Goal: Task Accomplishment & Management: Use online tool/utility

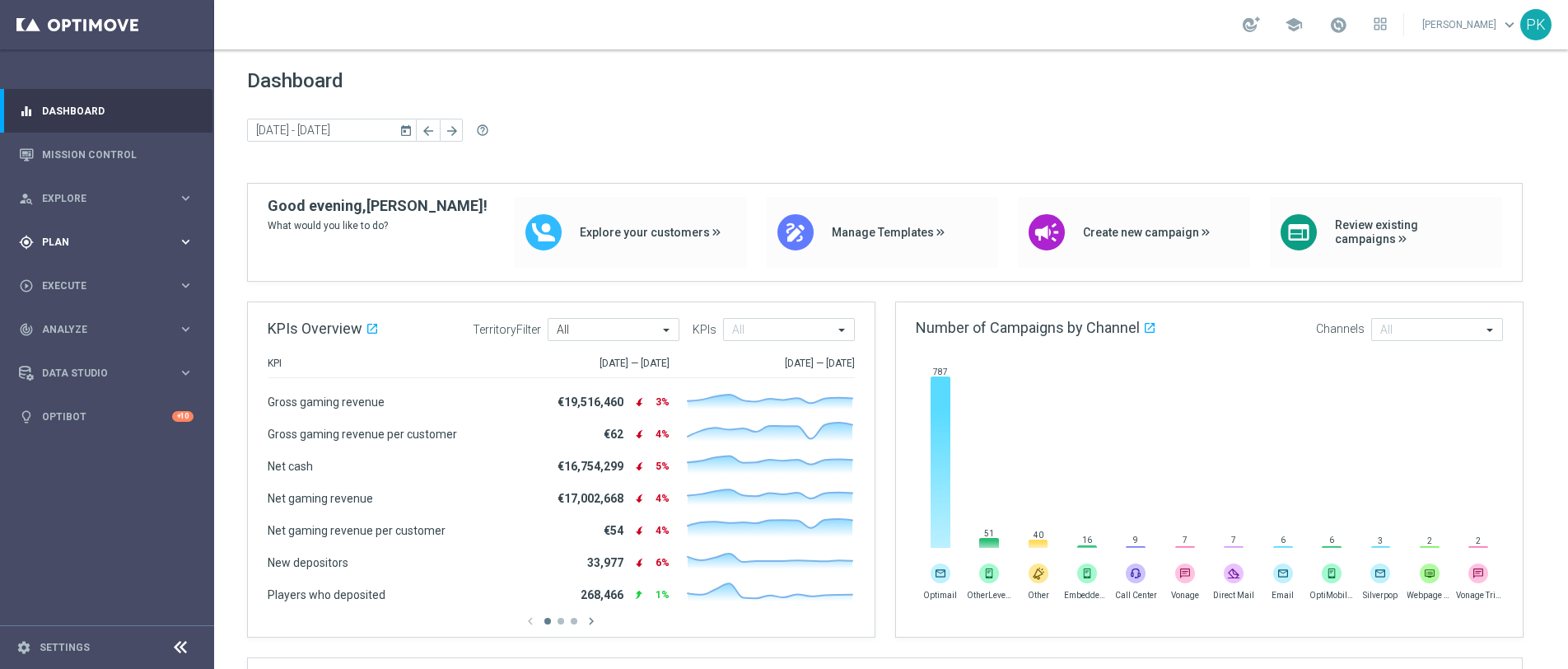
click at [55, 238] on span "Plan" at bounding box center [110, 242] width 136 height 10
click at [62, 326] on span "Templates" at bounding box center [102, 326] width 118 height 10
click at [84, 425] on link "Embedded Messaging" at bounding box center [112, 425] width 121 height 14
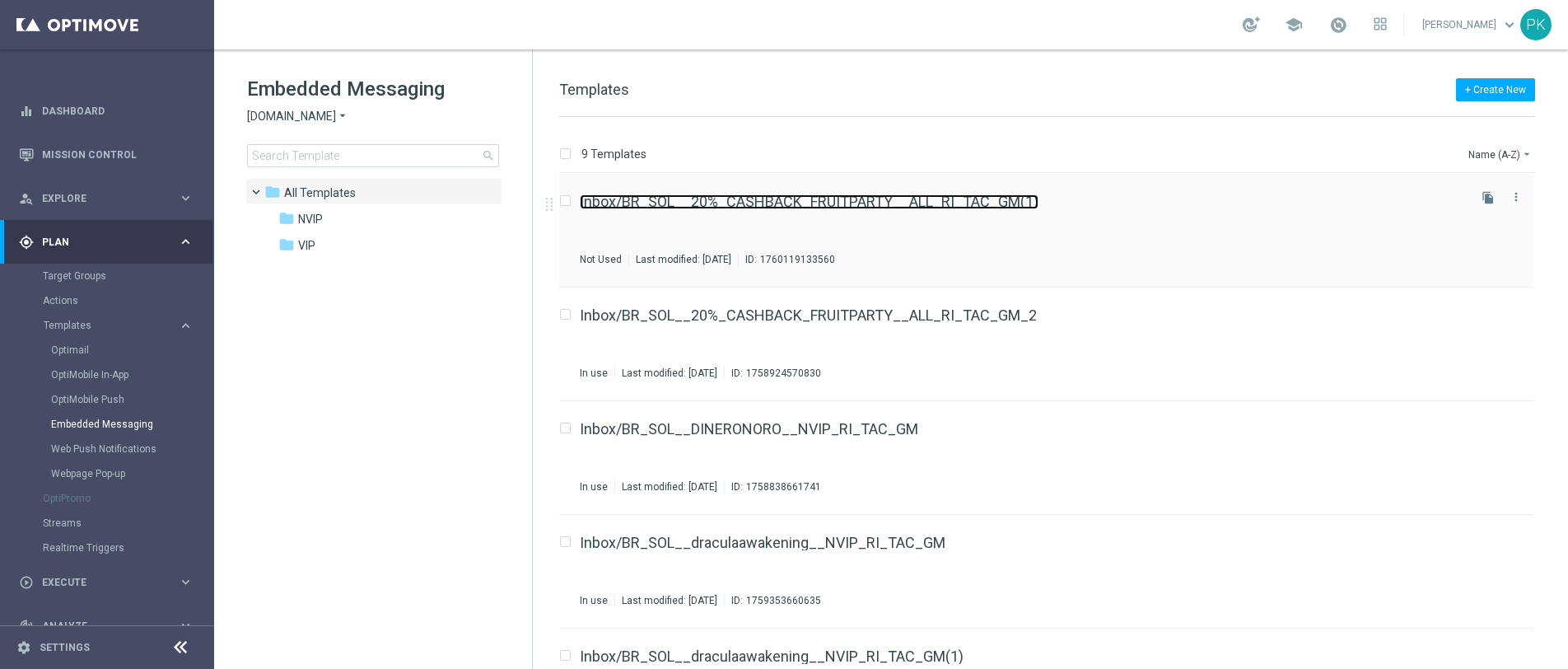
click at [783, 208] on link "Inbox/BR_SOL__20%_CASHBACK_FRUITPARTY__ALL_RI_TAC_GM(1)" at bounding box center [809, 201] width 459 height 15
